Goal: Transaction & Acquisition: Subscribe to service/newsletter

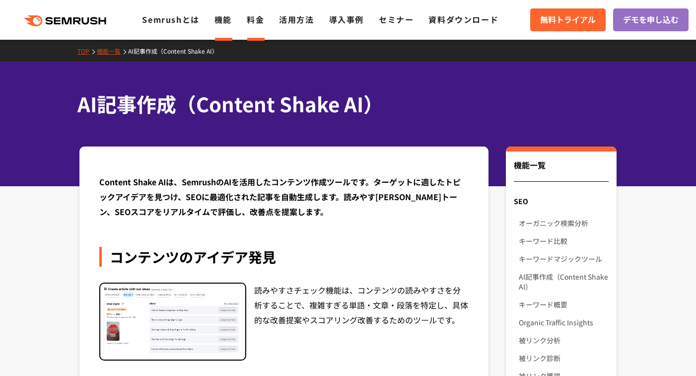
click at [250, 23] on link "料金" at bounding box center [255, 19] width 17 height 12
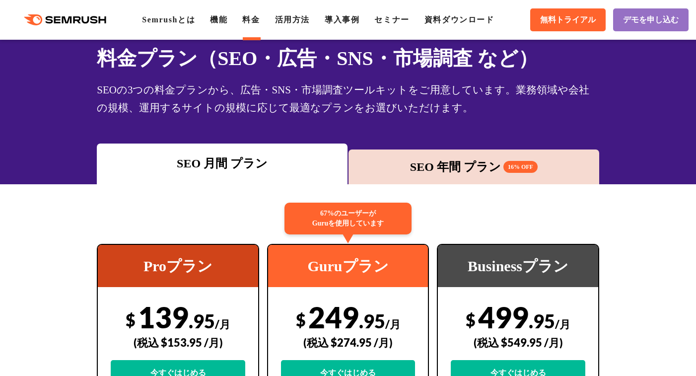
scroll to position [58, 0]
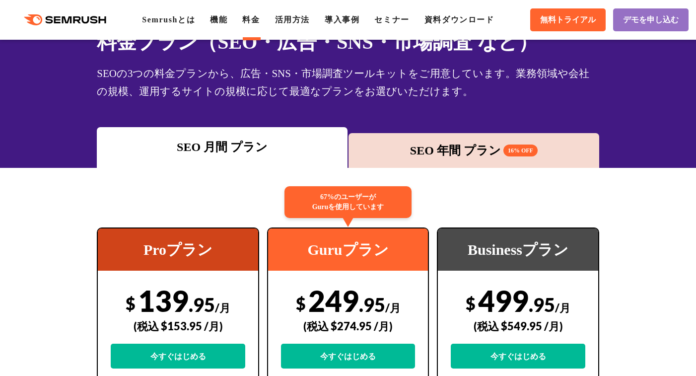
click at [397, 160] on div "SEO 年間 プラン 16% OFF" at bounding box center [474, 150] width 251 height 35
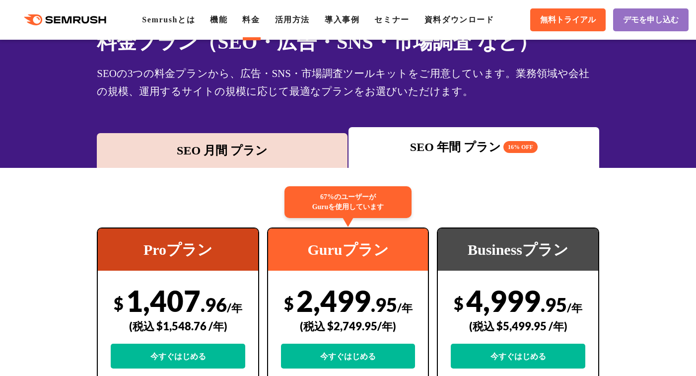
click at [205, 139] on div "SEO 月間 プラン" at bounding box center [222, 150] width 251 height 35
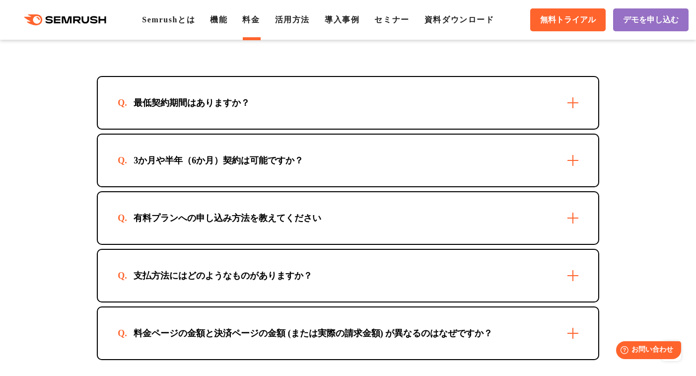
scroll to position [2863, 0]
